Goal: Navigation & Orientation: Find specific page/section

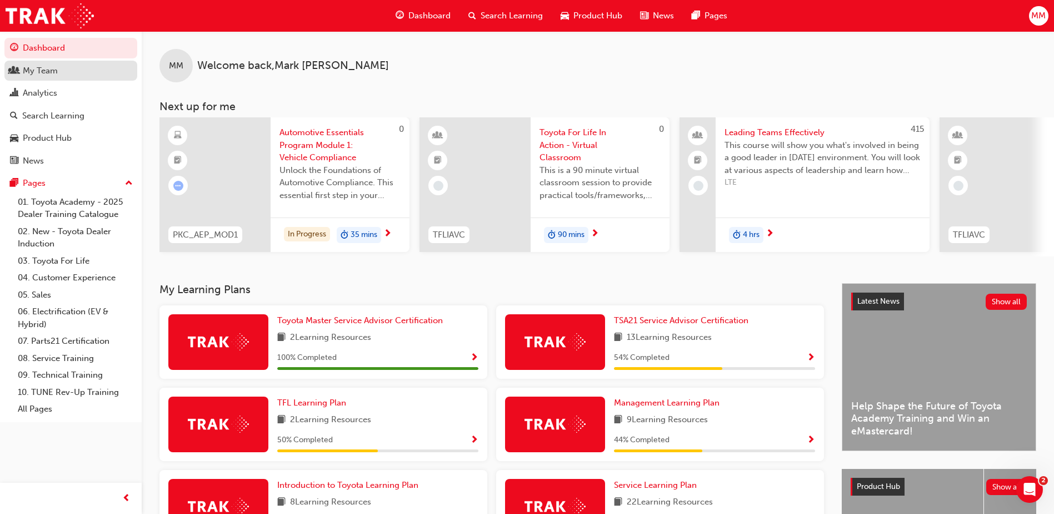
click at [56, 75] on div "My Team" at bounding box center [40, 70] width 35 height 13
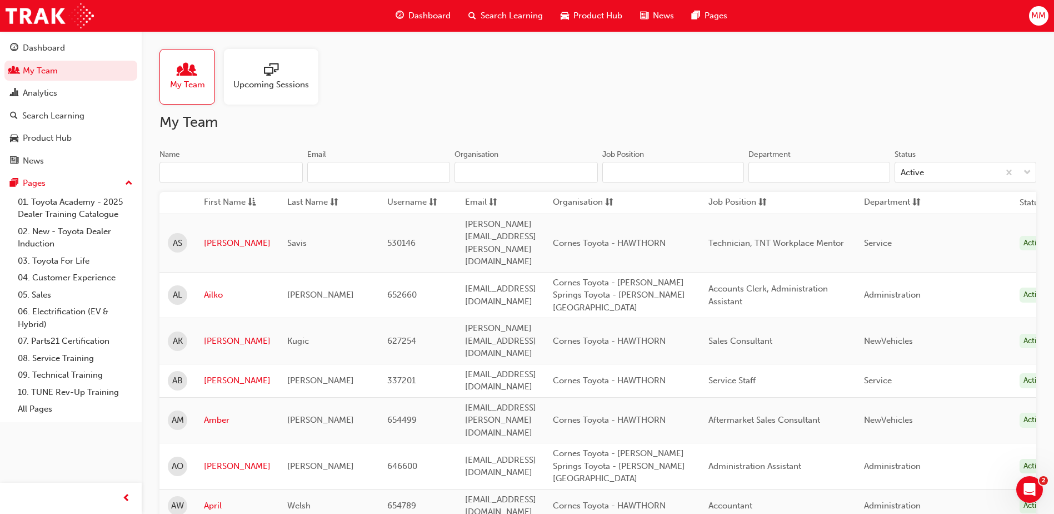
click at [270, 81] on span "Upcoming Sessions" at bounding box center [271, 84] width 76 height 13
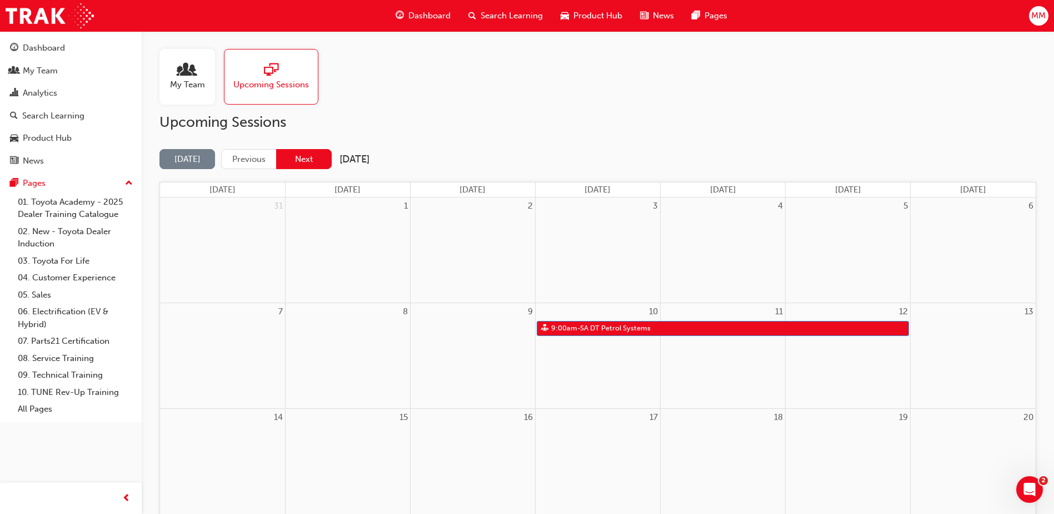
click at [293, 158] on button "Next" at bounding box center [304, 159] width 56 height 21
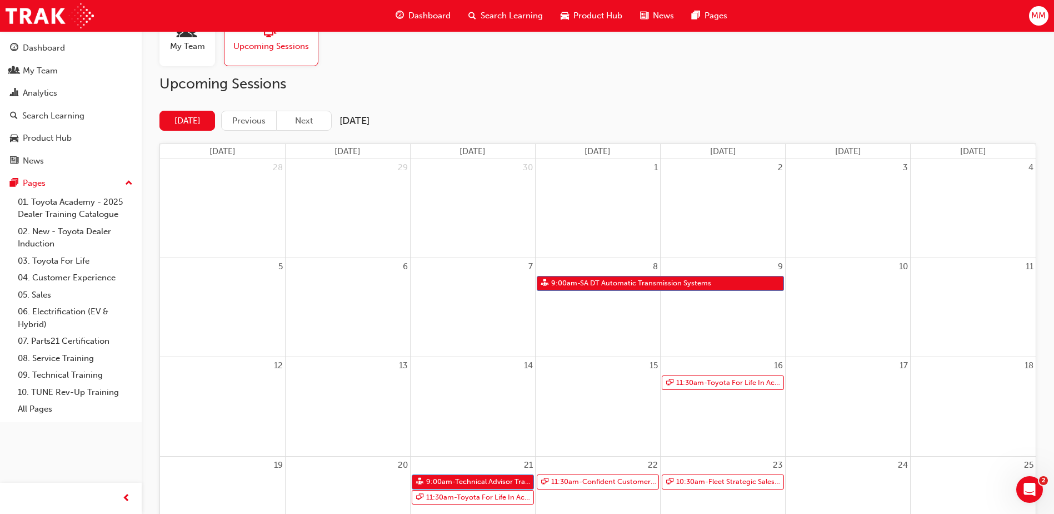
scroll to position [111, 0]
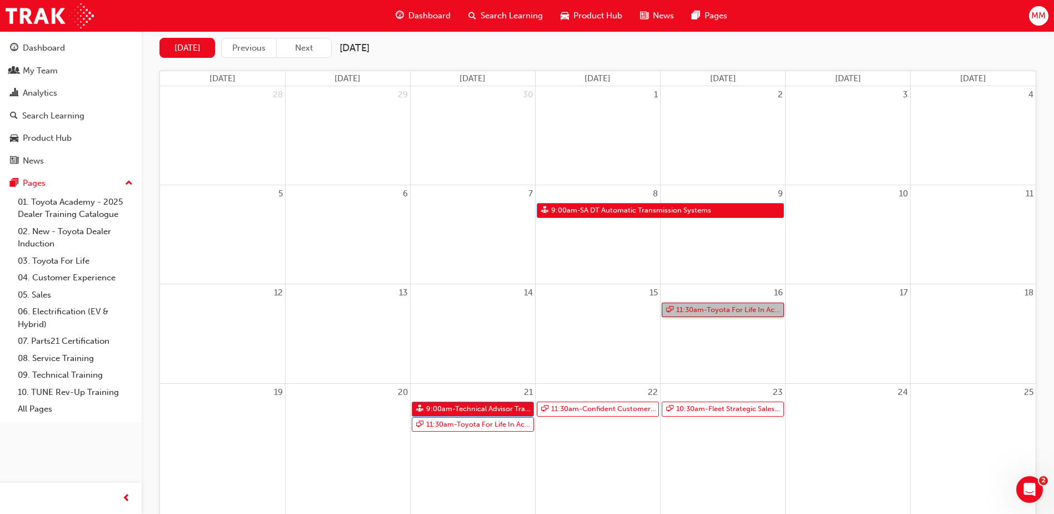
click at [760, 312] on link "11:30am - Toyota For Life In Action - Virtual Classroom" at bounding box center [723, 309] width 122 height 15
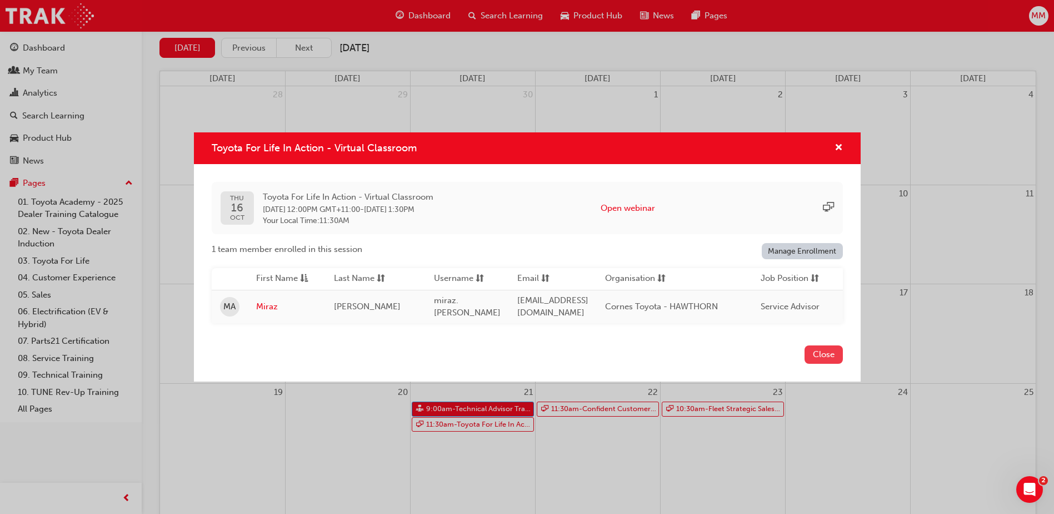
click at [818, 353] on button "Close" at bounding box center [824, 354] width 38 height 18
